Goal: Find specific page/section: Find specific page/section

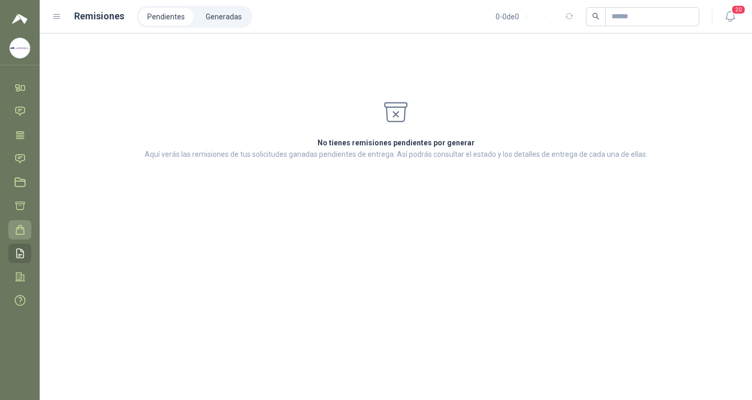
drag, startPoint x: 27, startPoint y: 253, endPoint x: 27, endPoint y: 227, distance: 25.6
click at [27, 253] on link "Remisiones" at bounding box center [19, 252] width 23 height 19
click at [63, 14] on div "Remisiones Pendientes Generadas 0 - 0 de 0" at bounding box center [375, 17] width 647 height 22
click at [57, 15] on icon at bounding box center [57, 17] width 6 height 4
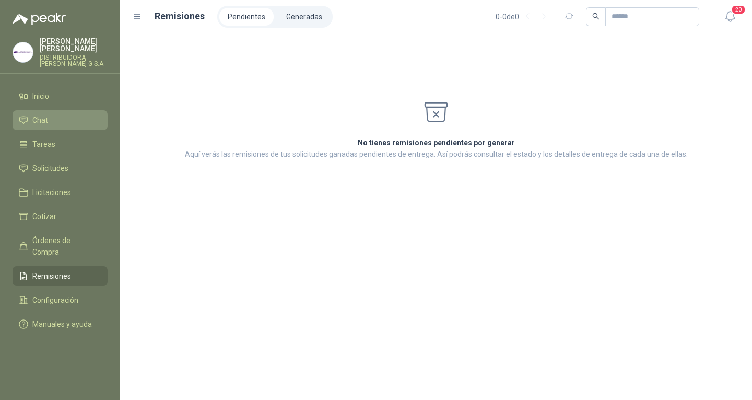
click at [63, 114] on li "Chat" at bounding box center [60, 119] width 83 height 11
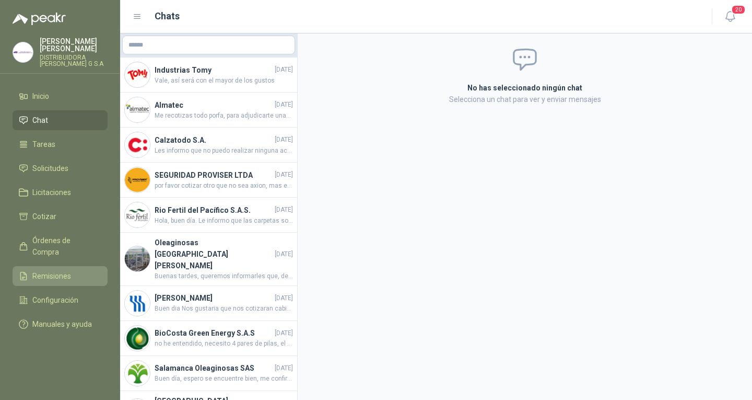
click at [32, 266] on link "Remisiones" at bounding box center [60, 276] width 95 height 20
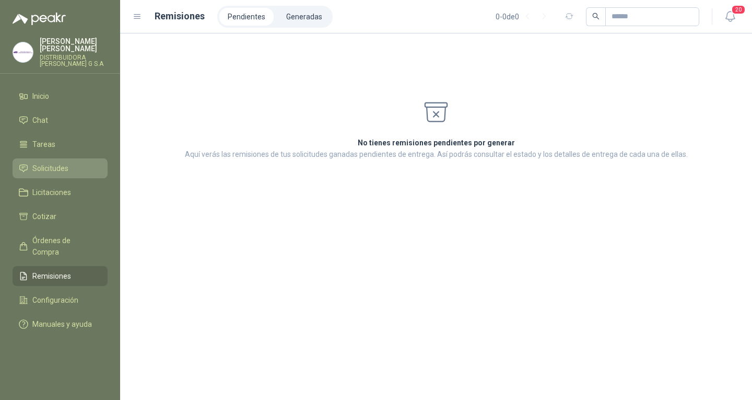
click at [27, 164] on icon at bounding box center [23, 168] width 9 height 9
